Goal: Task Accomplishment & Management: Manage account settings

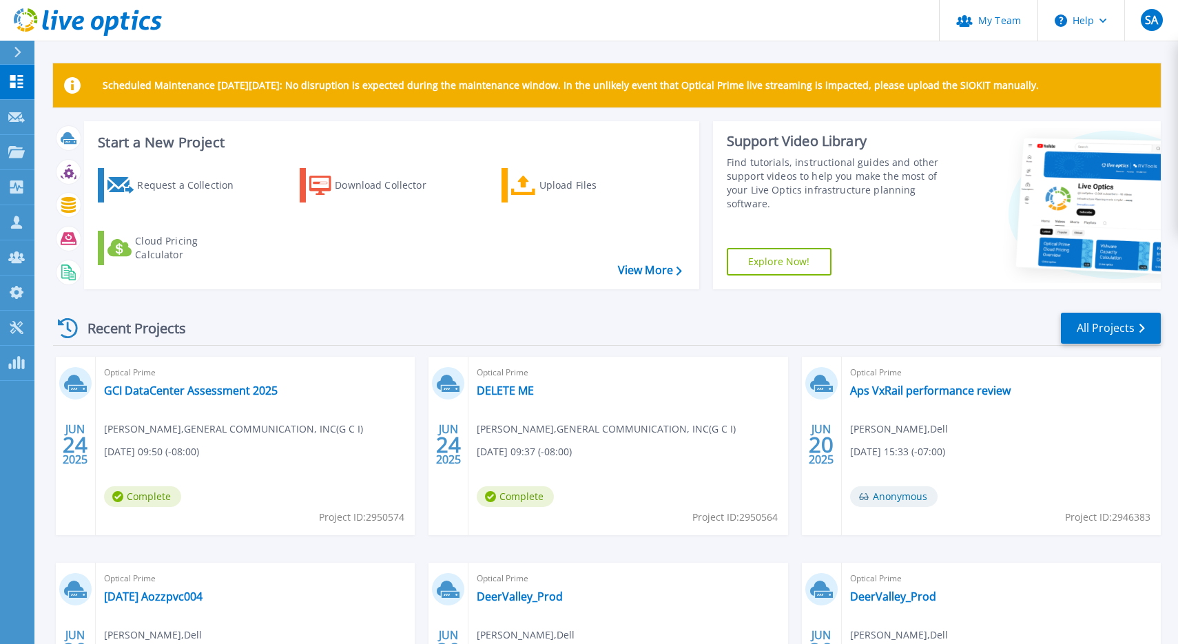
click at [14, 57] on div at bounding box center [23, 52] width 22 height 23
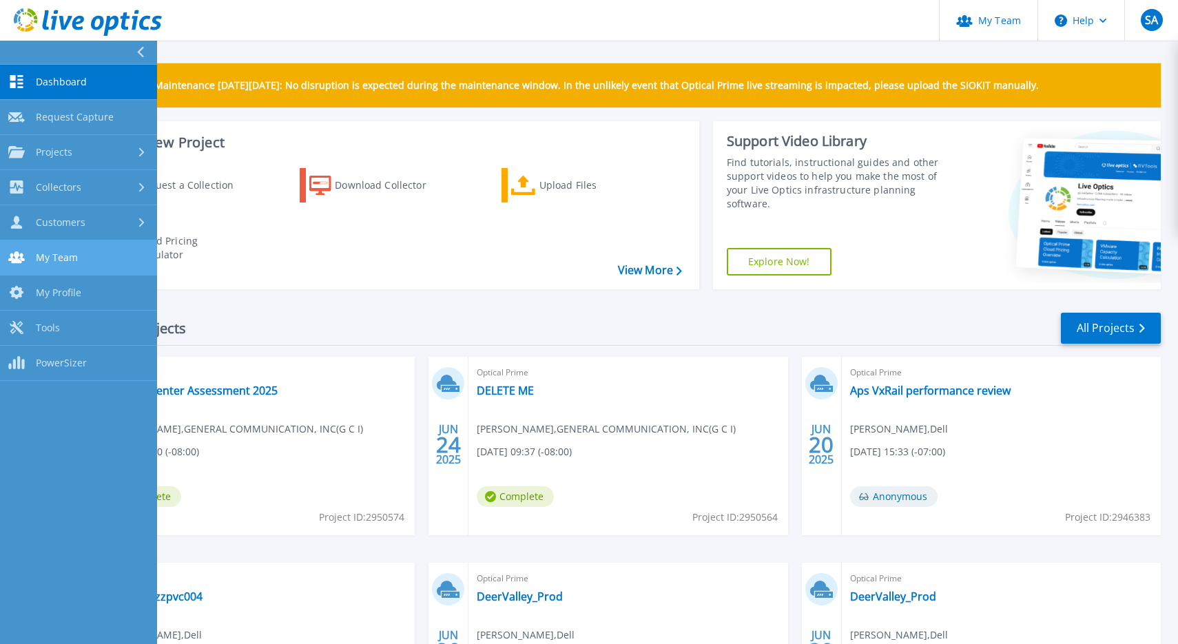
click at [78, 250] on link "My Team My Team" at bounding box center [78, 257] width 157 height 35
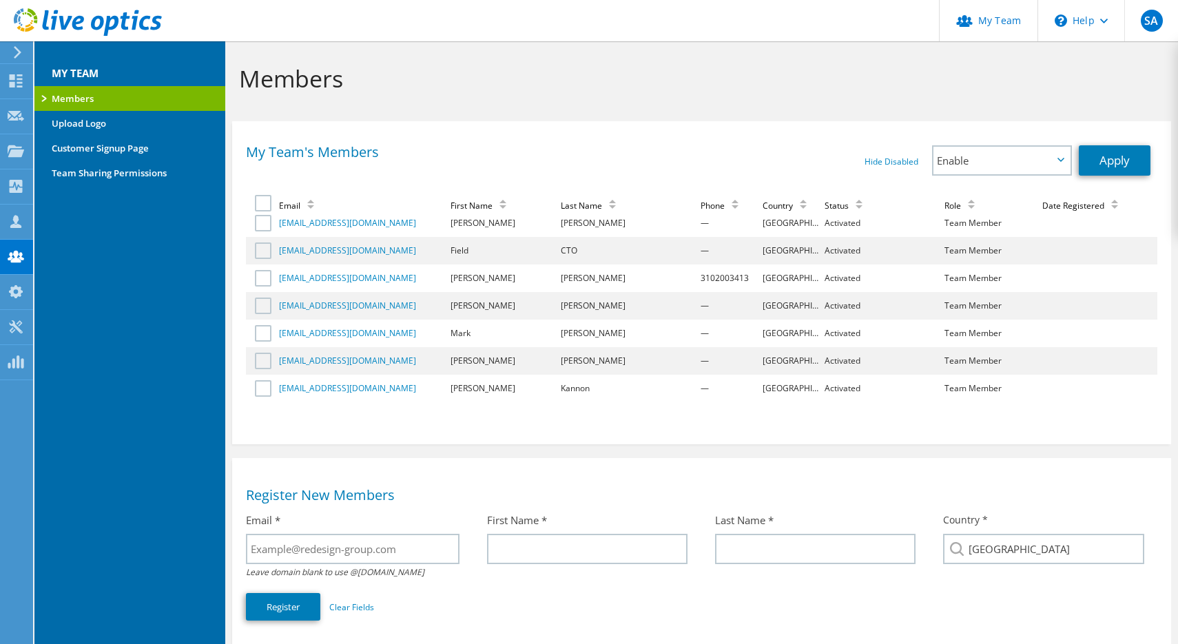
scroll to position [990, 0]
click at [537, 329] on td "Mark" at bounding box center [503, 333] width 110 height 28
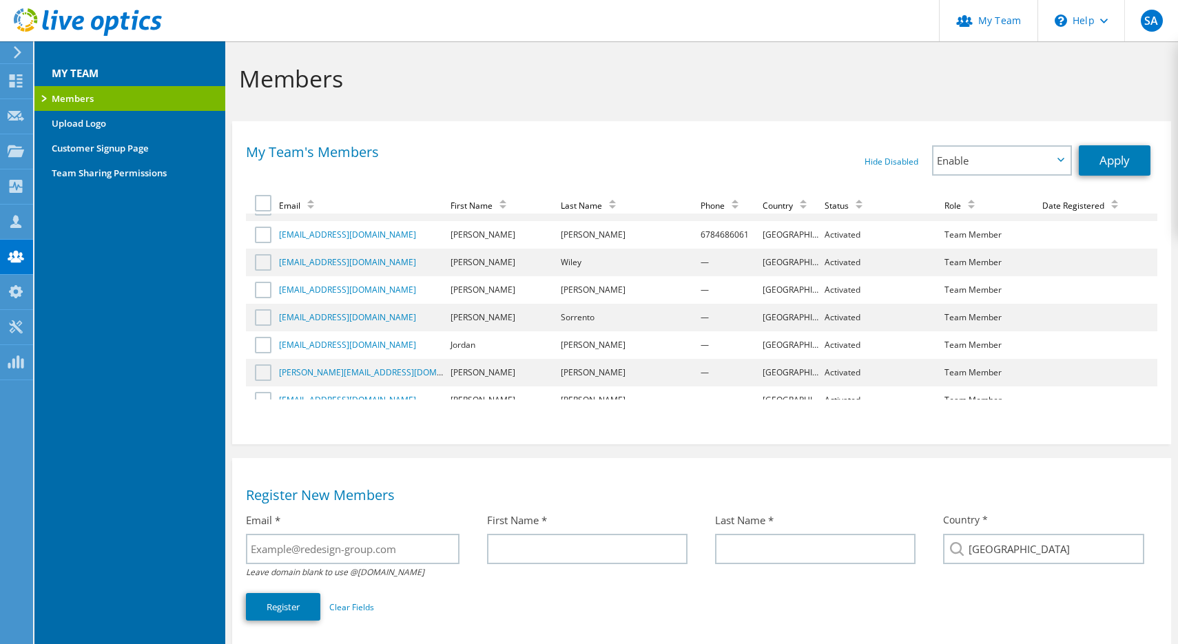
click at [258, 309] on label at bounding box center [265, 317] width 20 height 17
click at [0, 0] on input "checkbox" at bounding box center [0, 0] width 0 height 0
click at [1111, 165] on link "Apply" at bounding box center [1114, 160] width 72 height 30
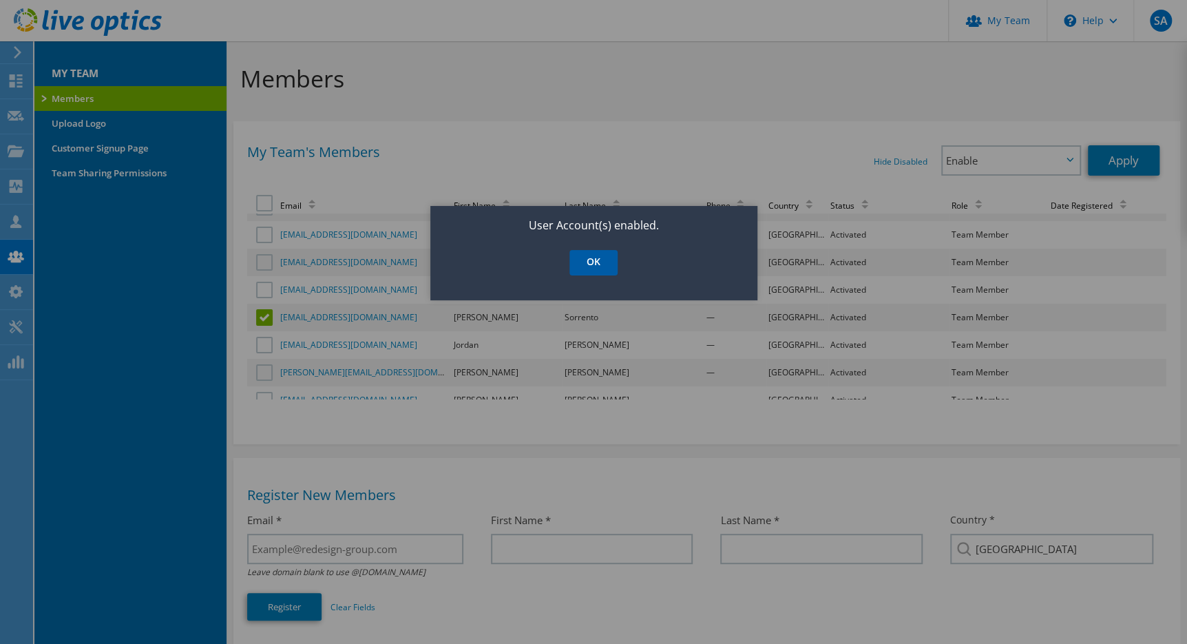
click at [610, 263] on link "OK" at bounding box center [593, 262] width 48 height 25
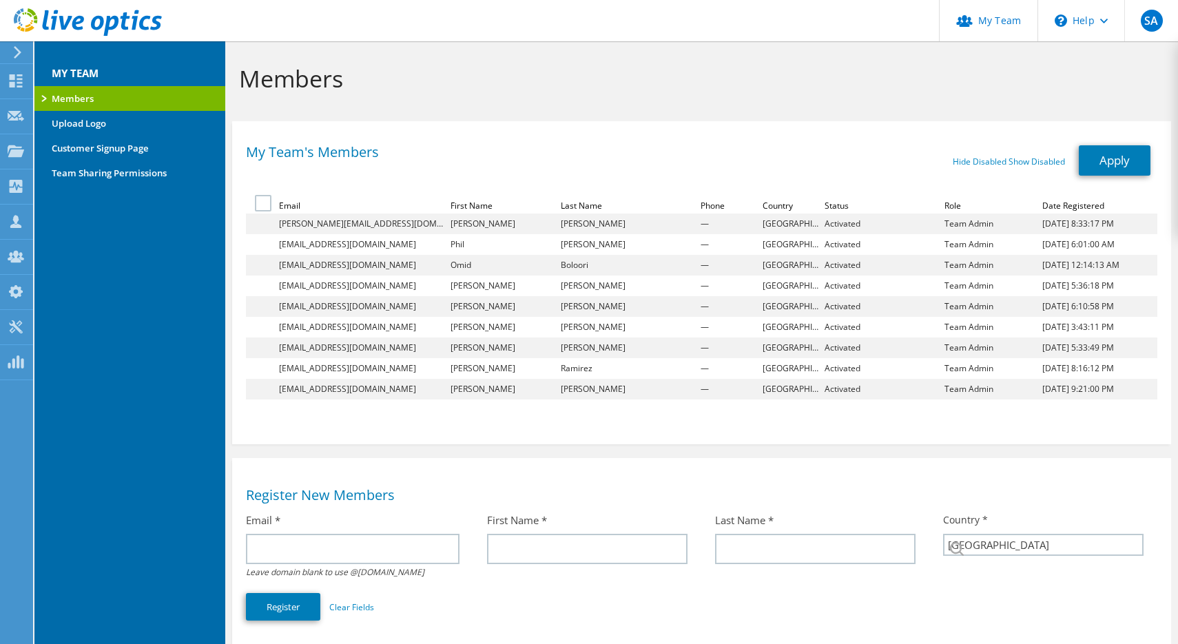
select select "224"
